Goal: Communication & Community: Answer question/provide support

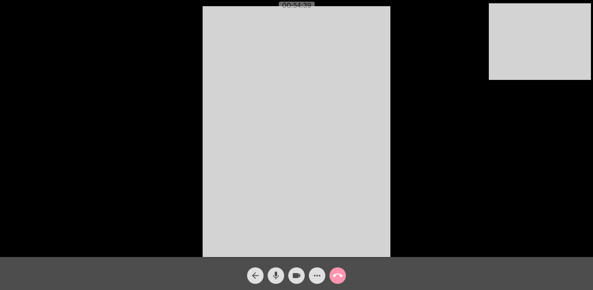
click at [341, 277] on mat-icon "call_end" at bounding box center [338, 276] width 10 height 10
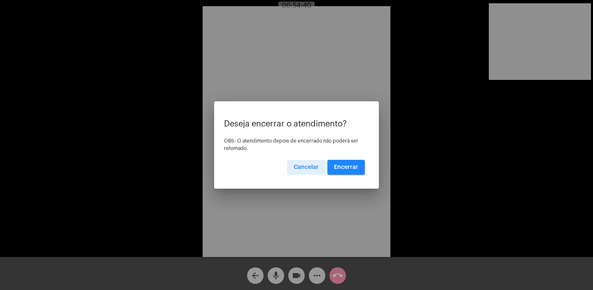
click at [357, 166] on span "Encerrar" at bounding box center [346, 167] width 24 height 6
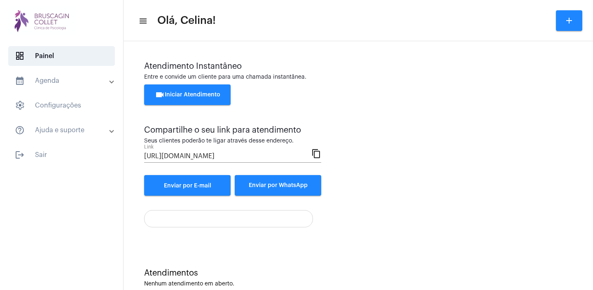
click at [210, 89] on button "videocam Iniciar Atendimento" at bounding box center [187, 94] width 86 height 21
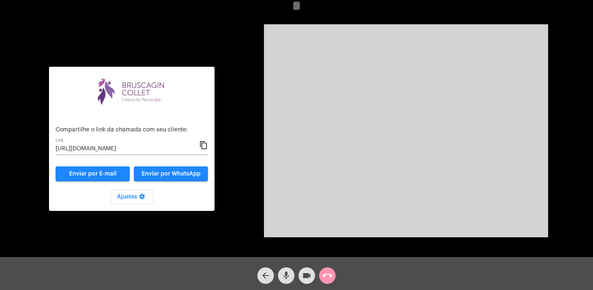
click at [205, 146] on mat-icon "content_copy" at bounding box center [203, 145] width 9 height 10
click at [203, 146] on mat-icon "content_copy" at bounding box center [203, 145] width 9 height 10
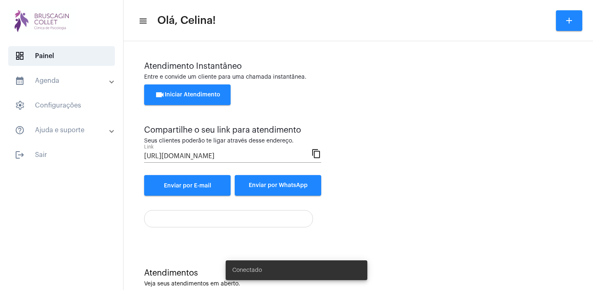
click at [193, 90] on button "videocam Iniciar Atendimento" at bounding box center [187, 94] width 86 height 21
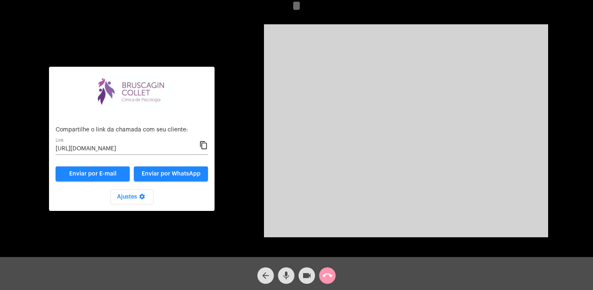
click at [203, 143] on mat-icon "content_copy" at bounding box center [203, 145] width 9 height 10
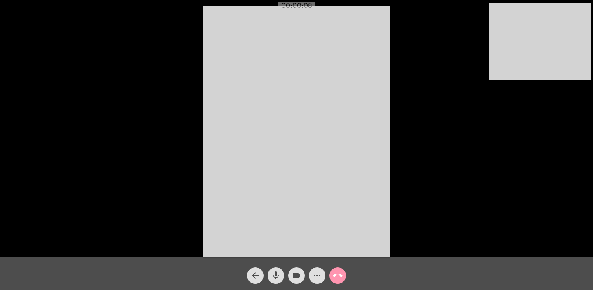
click at [338, 274] on mat-icon "call_end" at bounding box center [338, 276] width 10 height 10
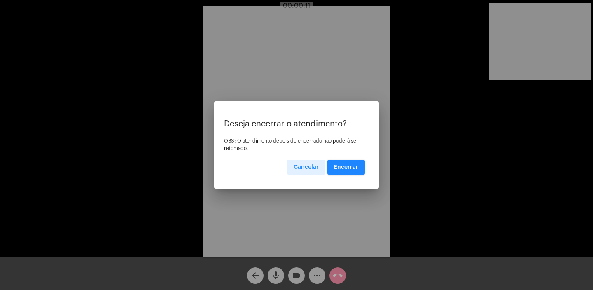
click at [352, 165] on span "Encerrar" at bounding box center [346, 167] width 24 height 6
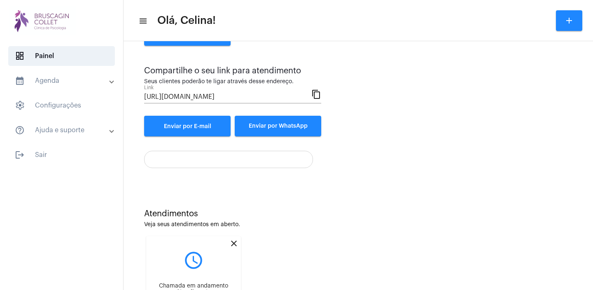
scroll to position [71, 0]
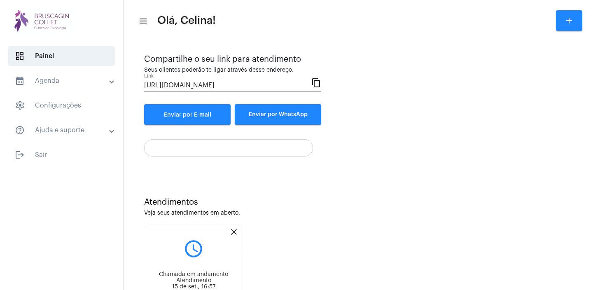
click at [236, 229] on mat-icon "close" at bounding box center [234, 232] width 10 height 10
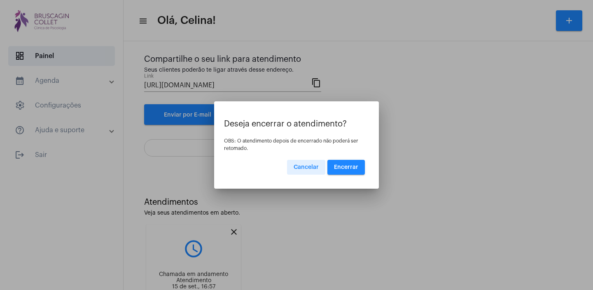
click at [353, 171] on button "Encerrar" at bounding box center [345, 167] width 37 height 15
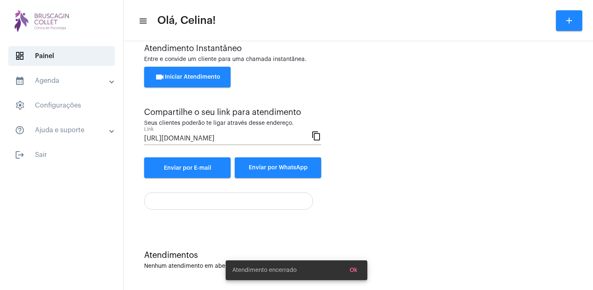
scroll to position [19, 0]
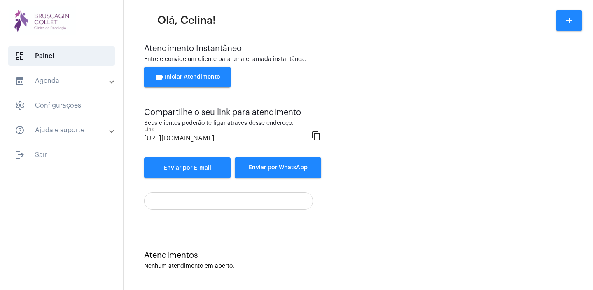
click at [190, 75] on span "videocam Iniciar Atendimento" at bounding box center [187, 77] width 65 height 6
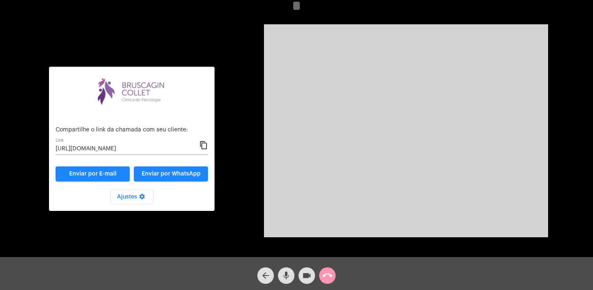
click at [202, 143] on mat-icon "content_copy" at bounding box center [203, 145] width 9 height 10
